Goal: Task Accomplishment & Management: Use online tool/utility

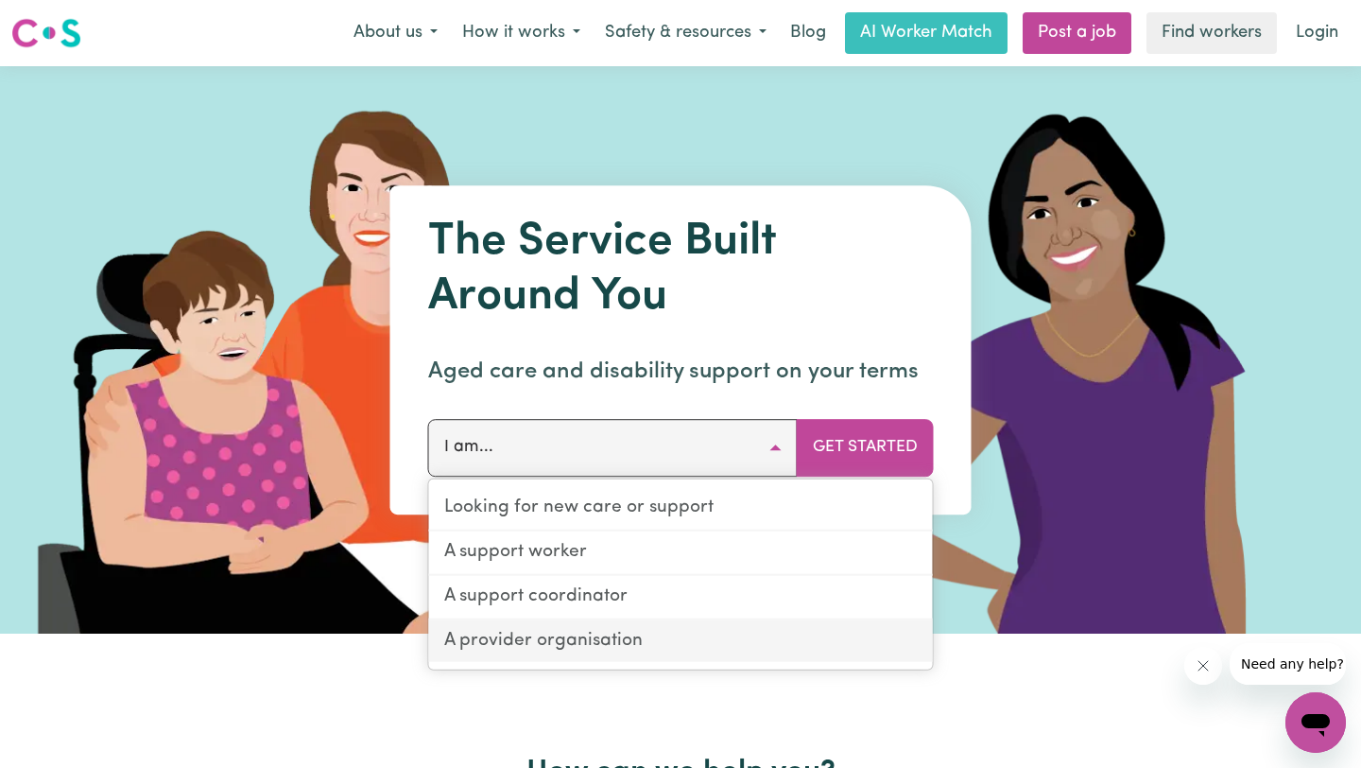
click at [614, 647] on link "A provider organisation" at bounding box center [681, 640] width 504 height 43
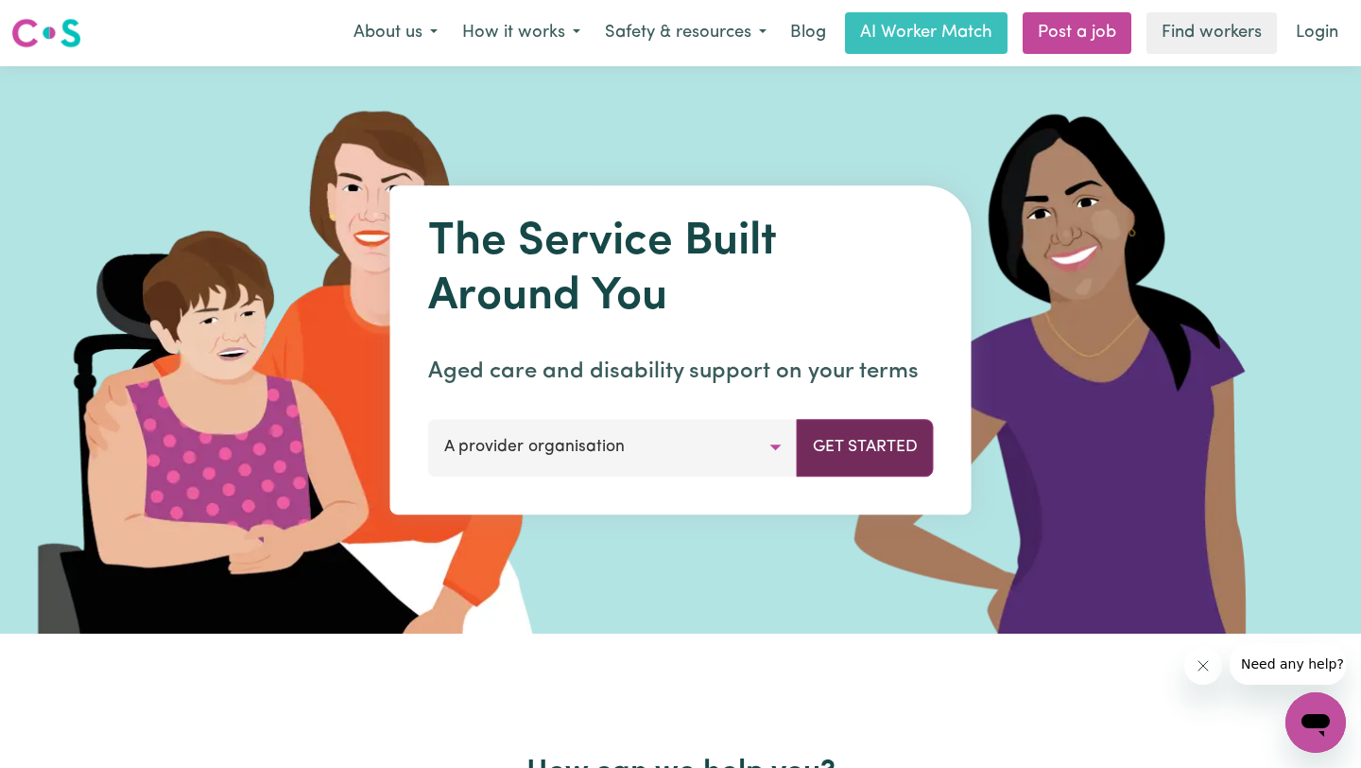
click at [867, 446] on button "Get Started" at bounding box center [865, 447] width 137 height 57
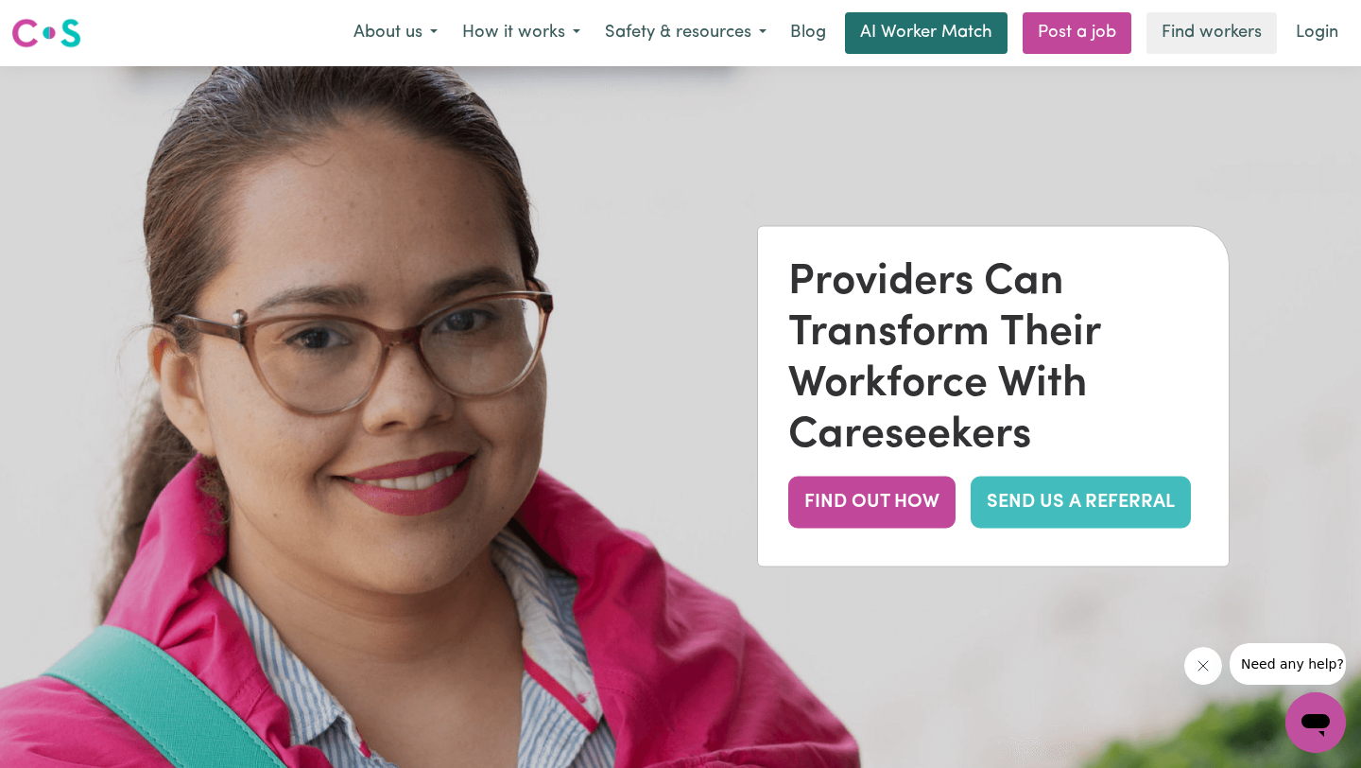
click at [925, 43] on link "AI Worker Match" at bounding box center [926, 33] width 163 height 42
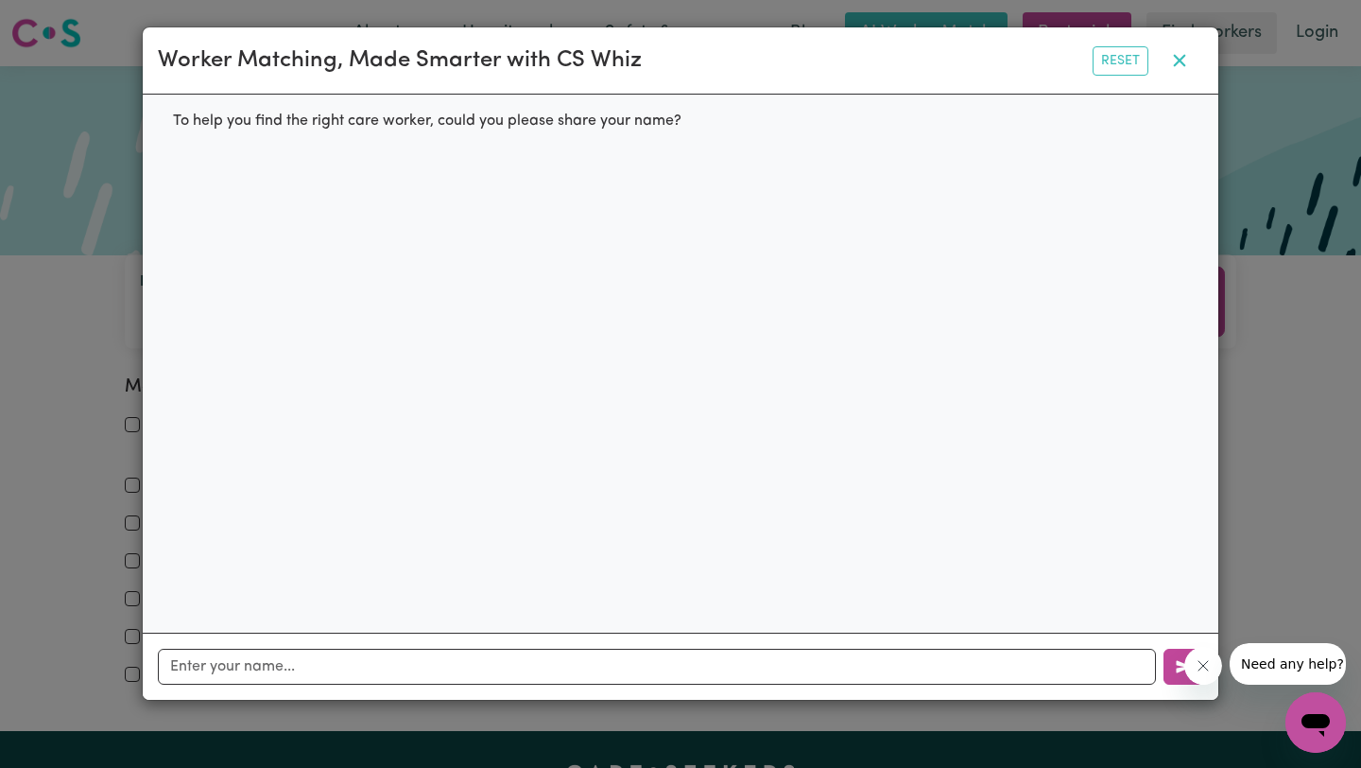
click at [1178, 65] on icon "button" at bounding box center [1180, 60] width 23 height 23
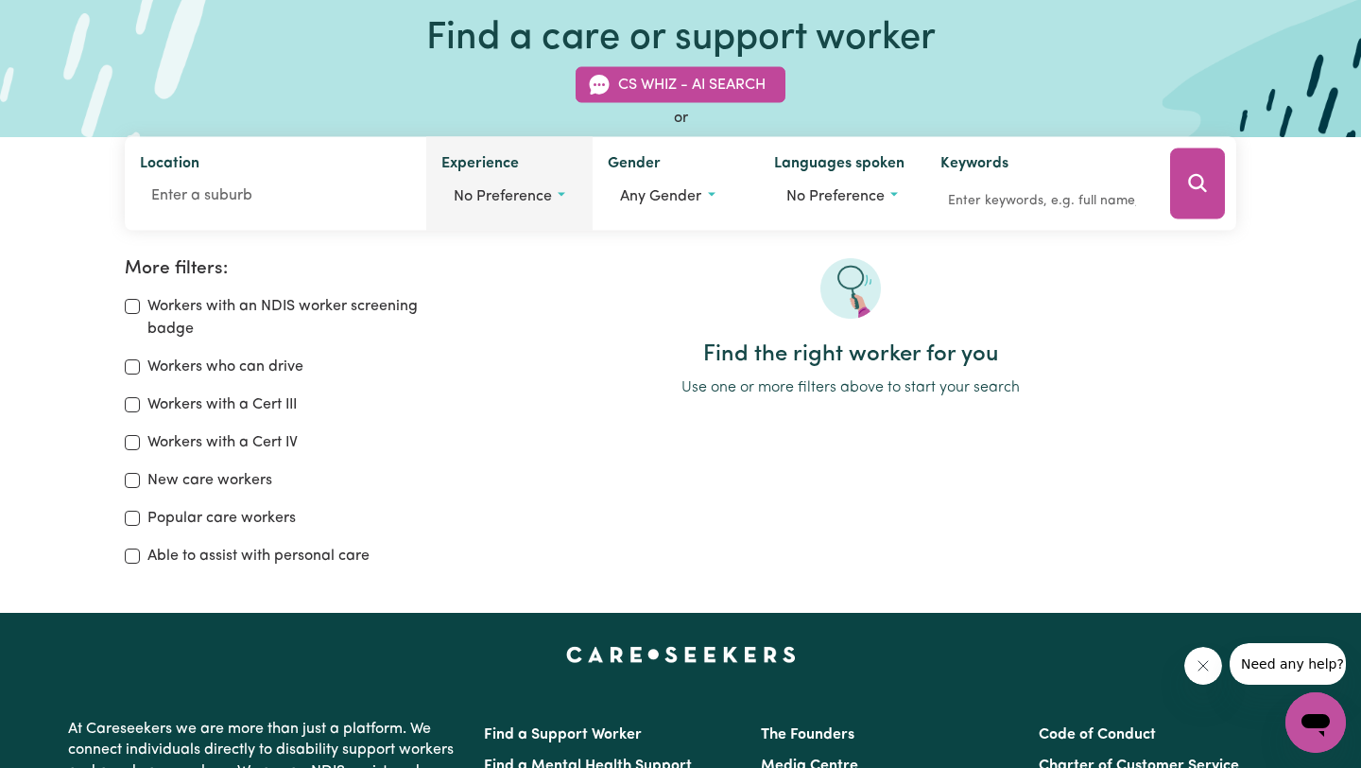
scroll to position [119, 0]
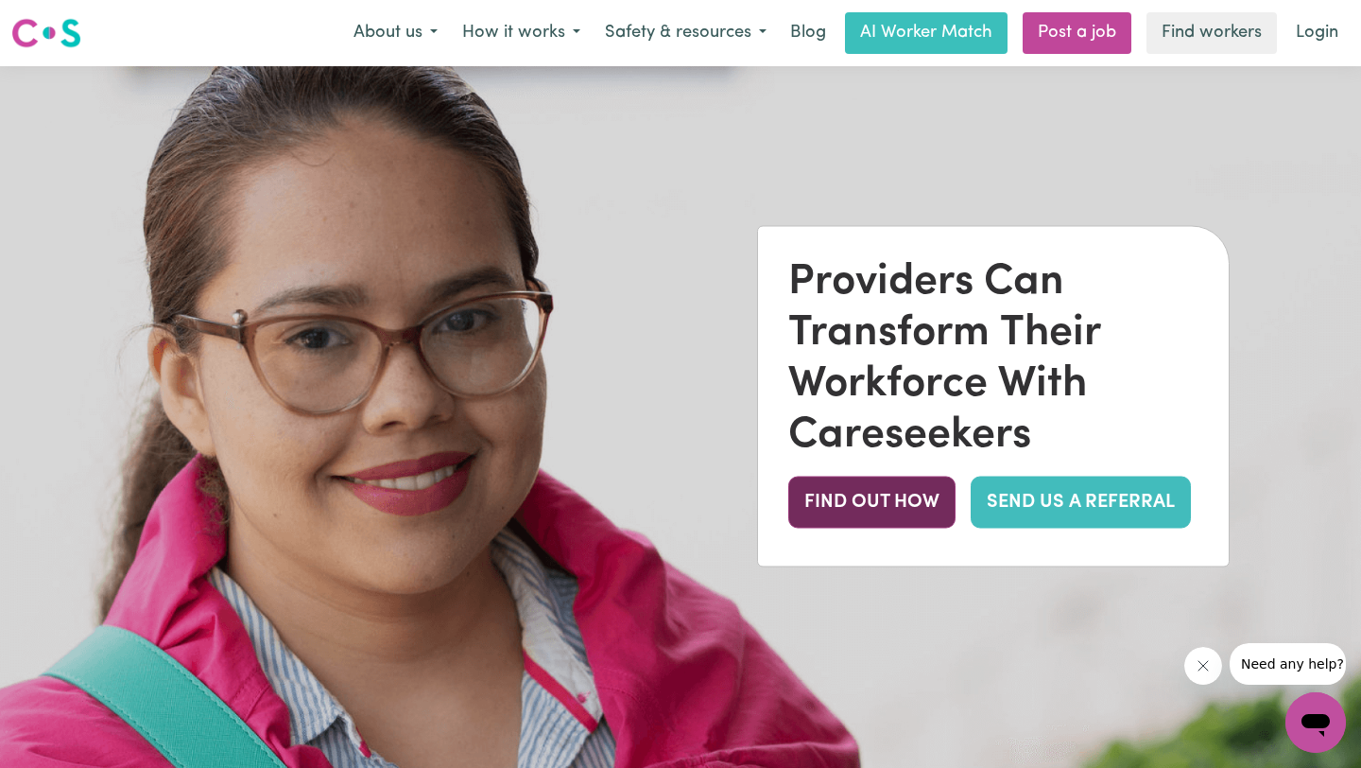
click at [915, 525] on button "FIND OUT HOW" at bounding box center [871, 502] width 167 height 52
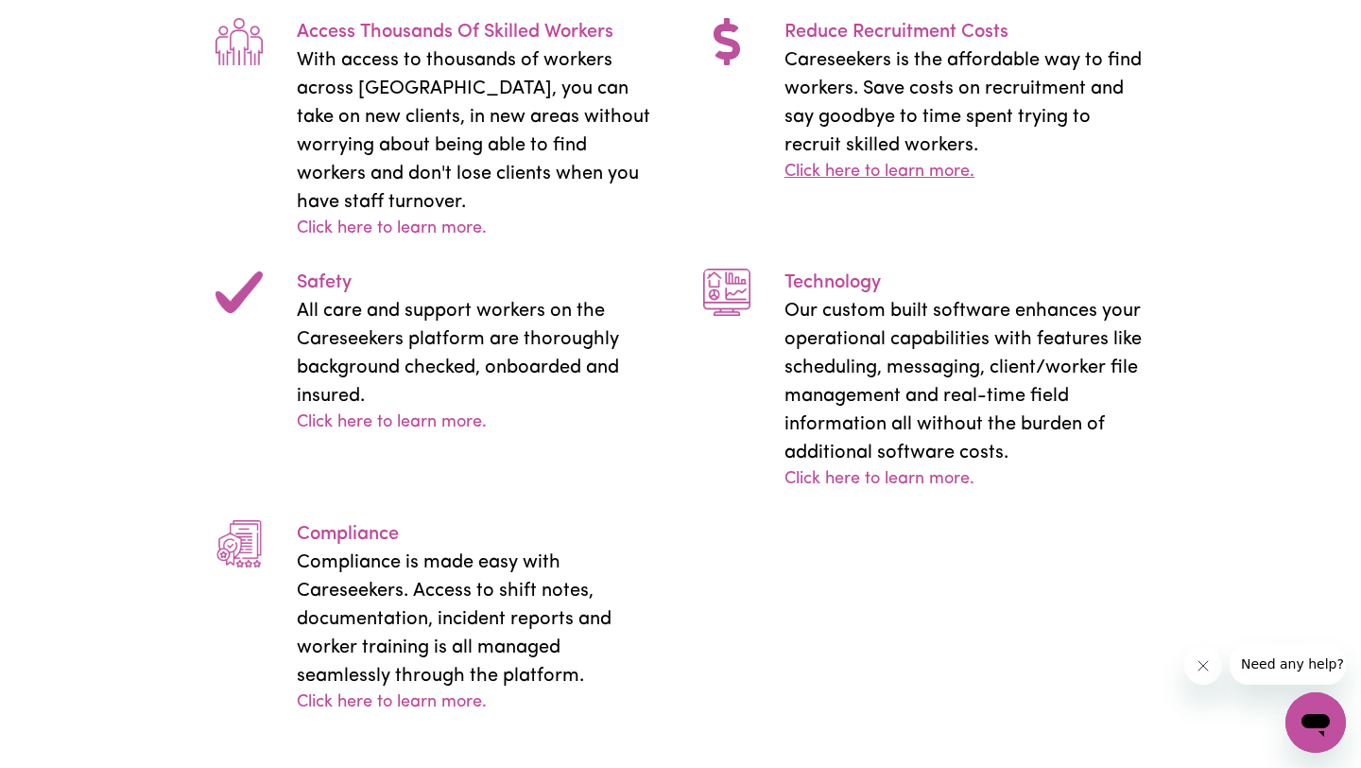
scroll to position [3080, 0]
